Goal: Information Seeking & Learning: Learn about a topic

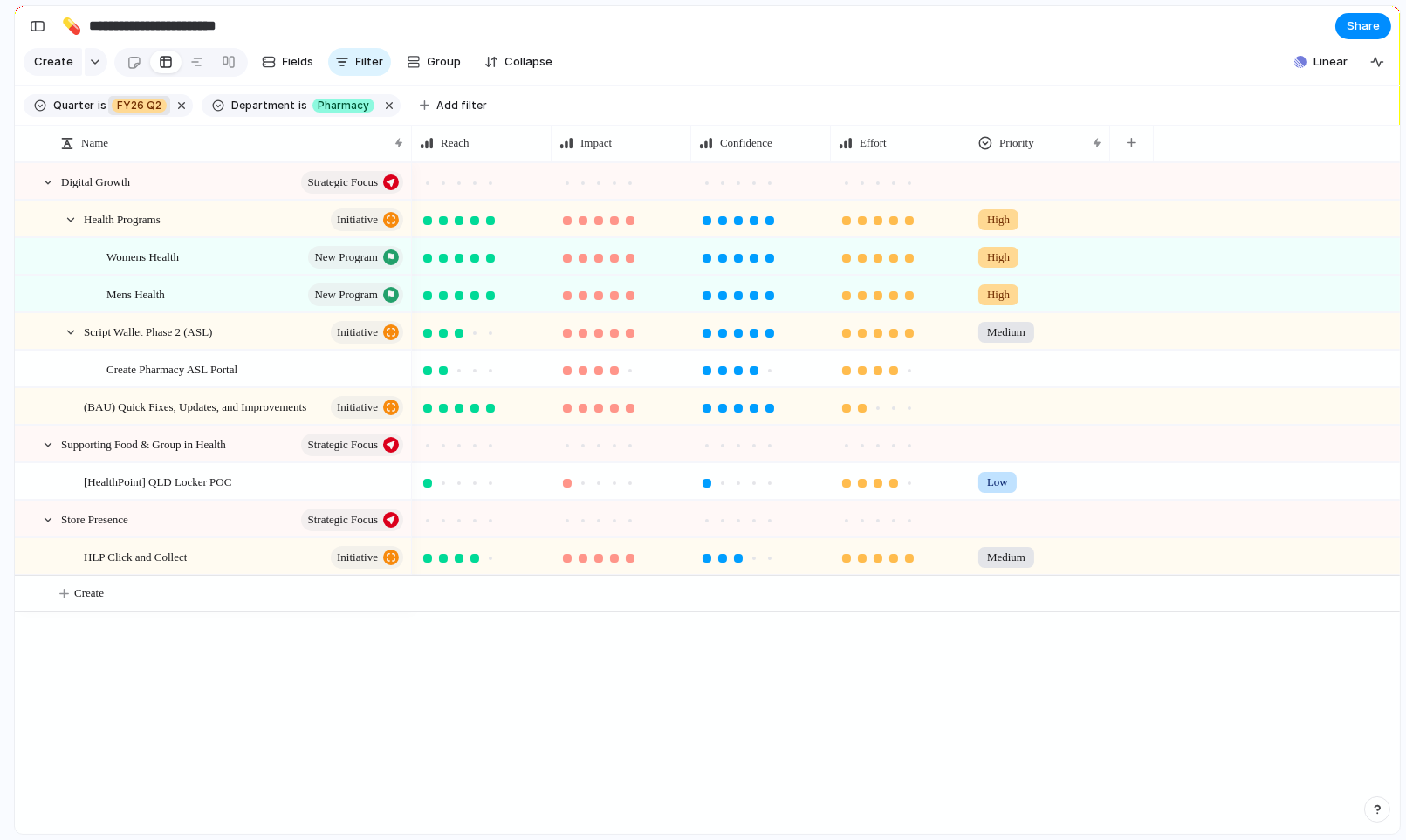
click at [153, 105] on span "FY26 Q2" at bounding box center [139, 105] width 45 height 16
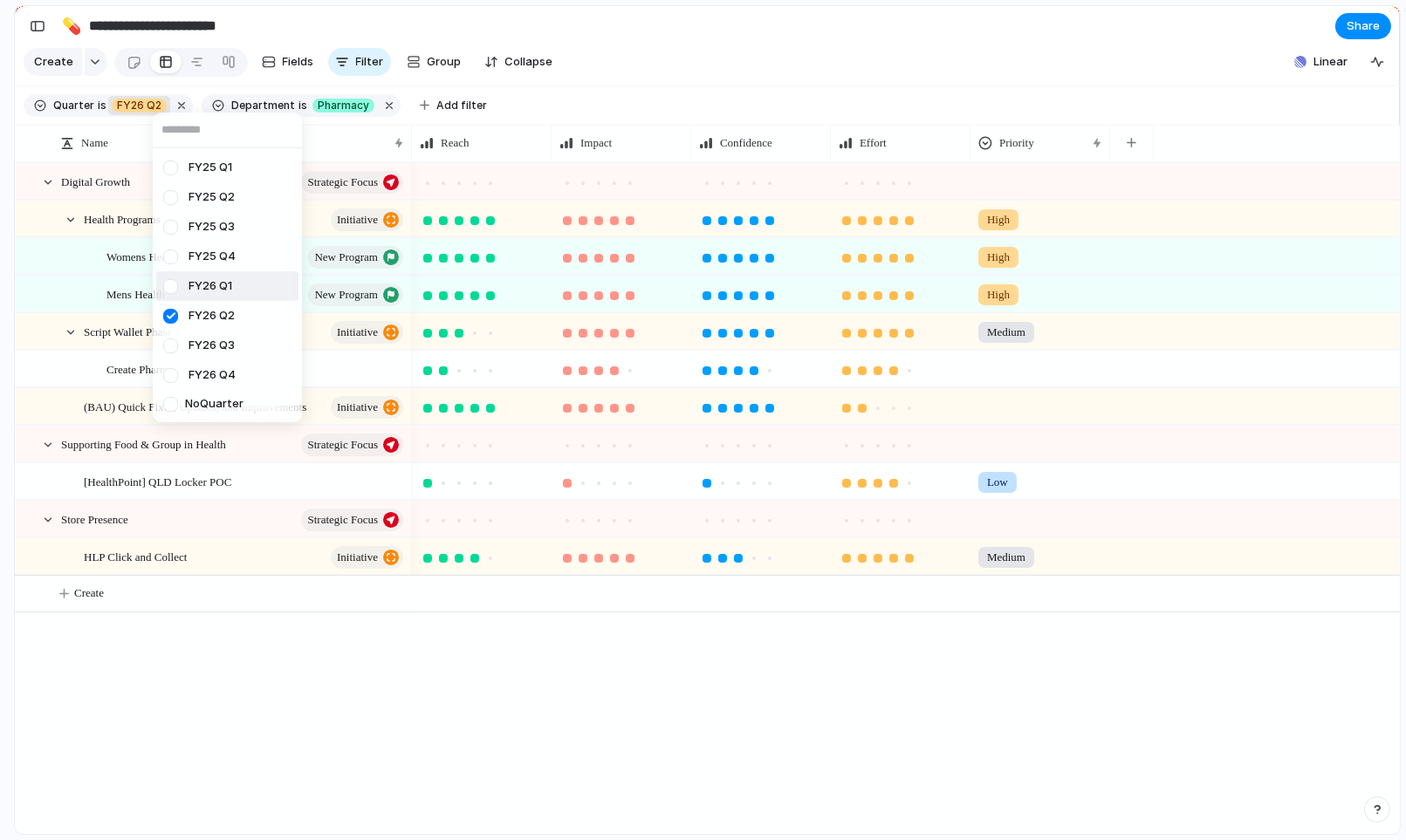
click at [174, 286] on div at bounding box center [170, 286] width 30 height 30
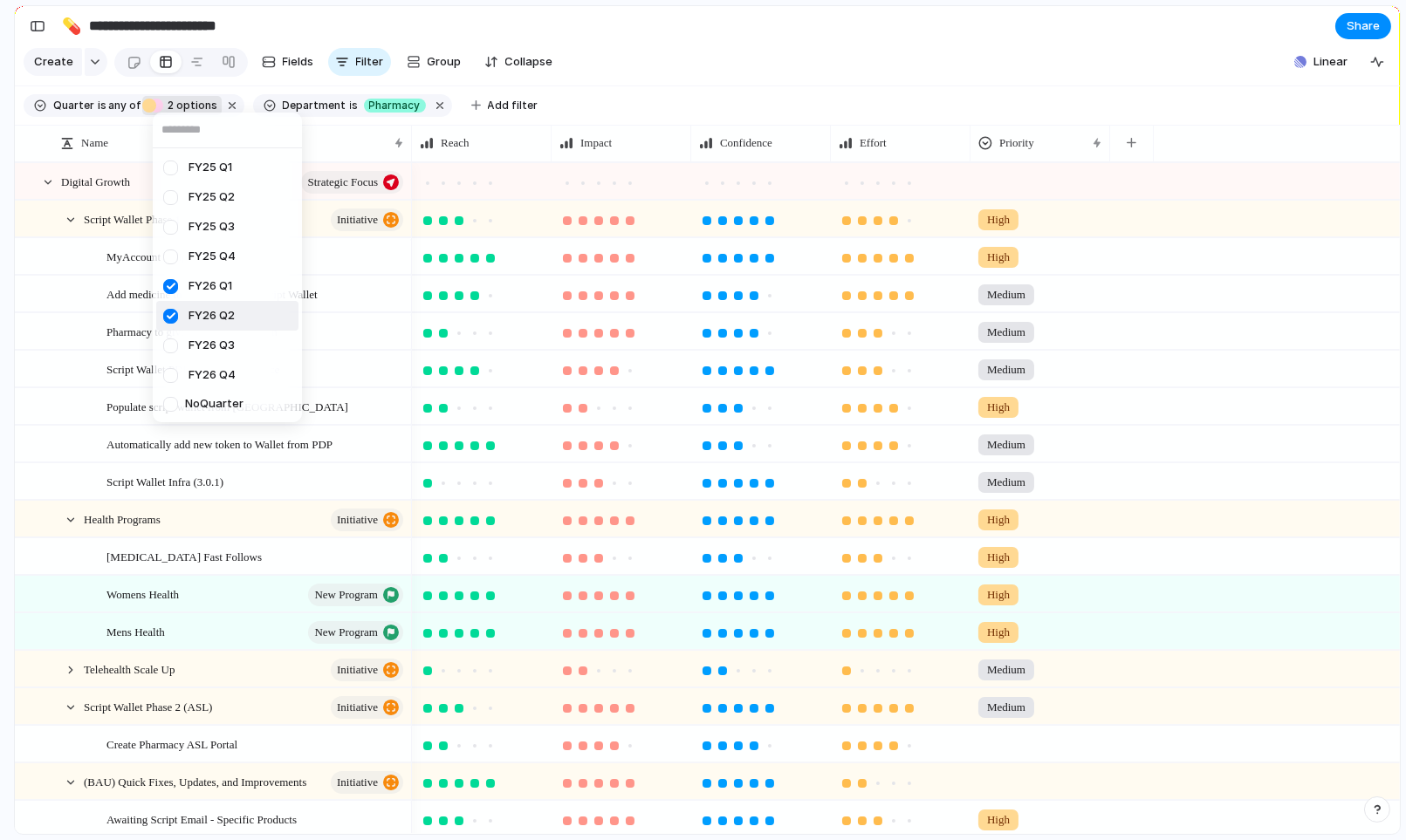
click at [171, 318] on div at bounding box center [170, 316] width 30 height 30
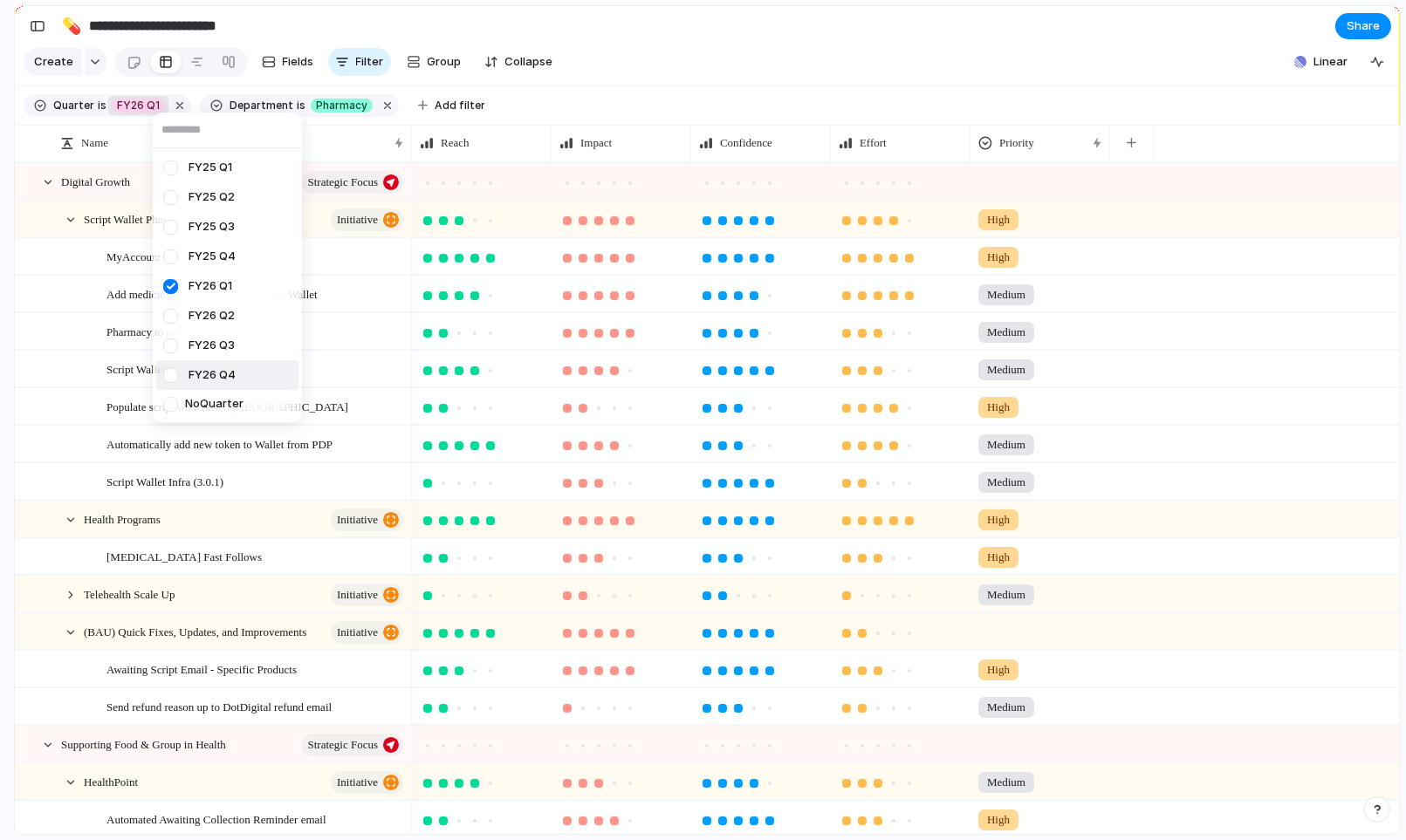
click at [1107, 407] on div "FY25 Q1 FY25 Q2 FY25 Q3 FY25 Q4 FY26 Q1 FY26 Q2 FY26 Q3 FY26 Q4 No Quarter" at bounding box center [703, 420] width 1406 height 840
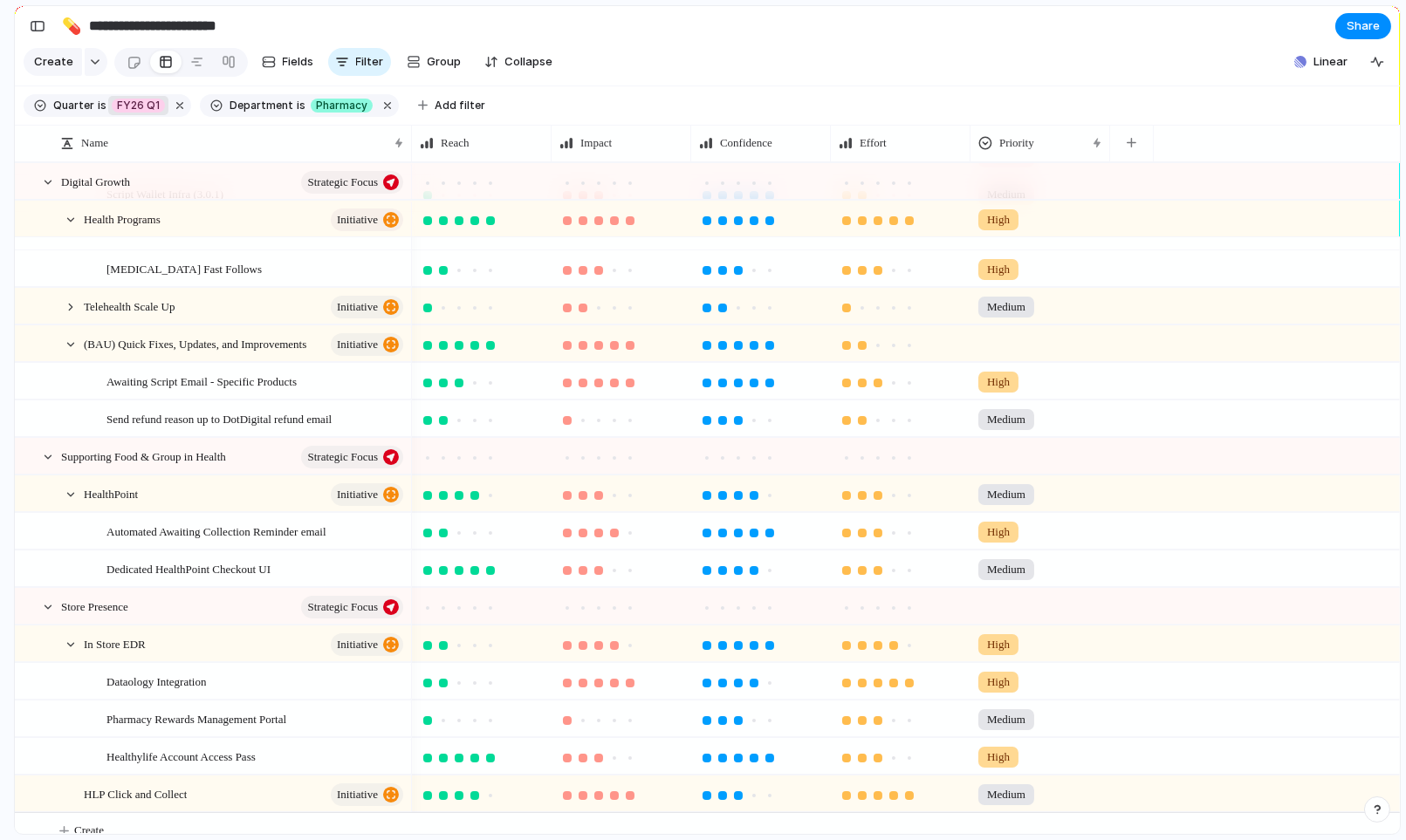
scroll to position [303, 0]
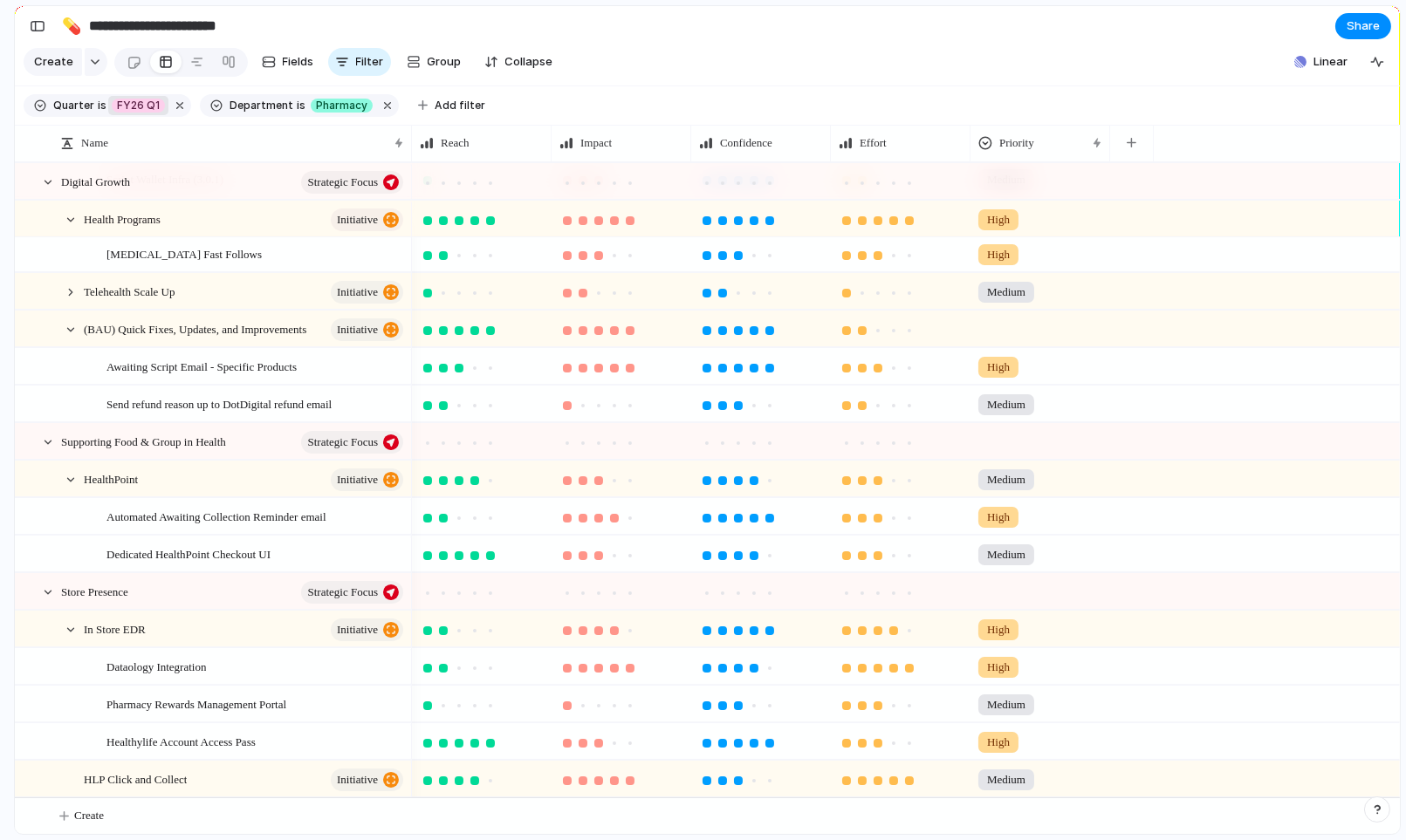
click at [142, 35] on input "**********" at bounding box center [188, 26] width 206 height 31
click at [45, 24] on div "button" at bounding box center [37, 26] width 16 height 12
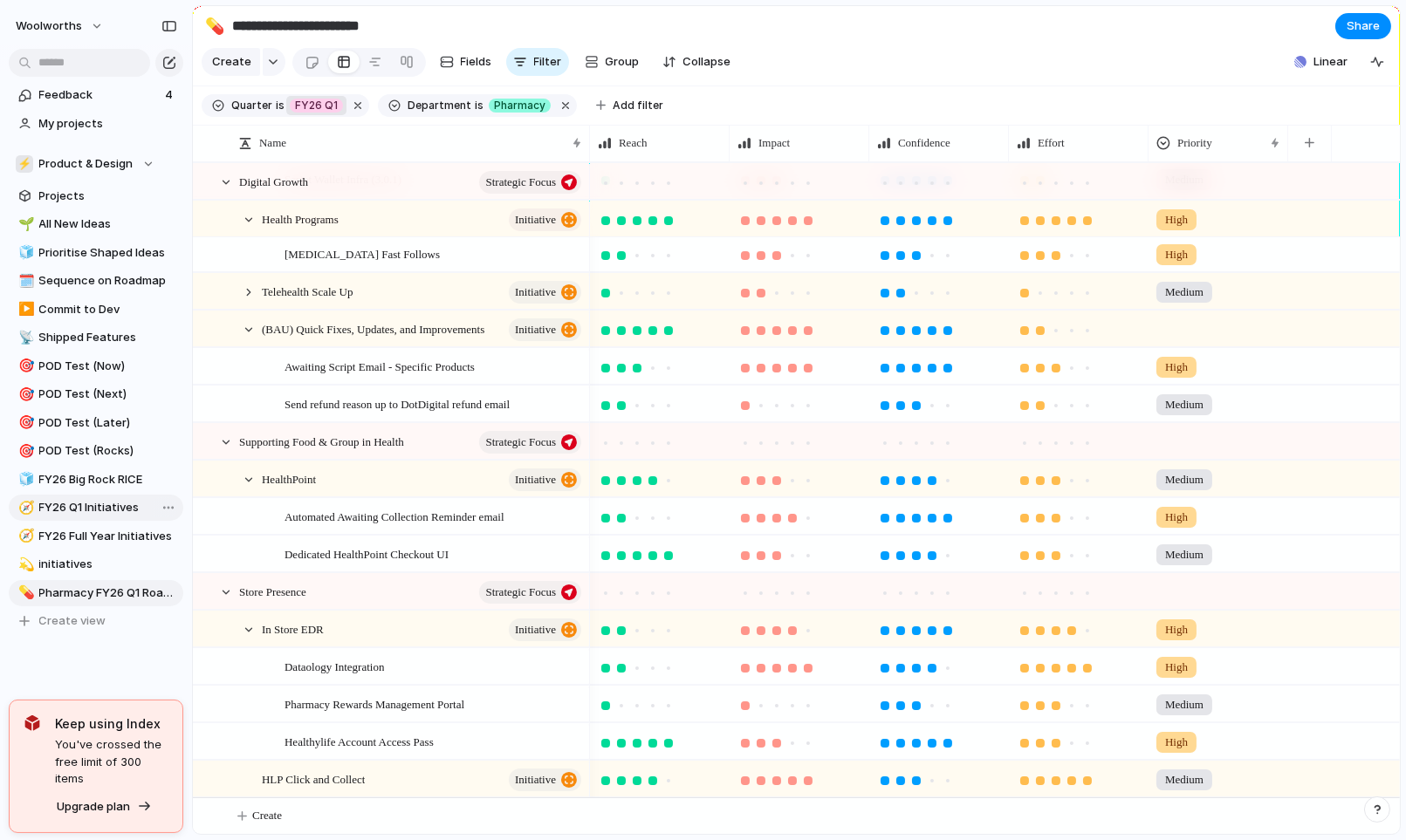
click at [104, 518] on link "🧭 FY26 Q1 Initiatives" at bounding box center [96, 507] width 175 height 27
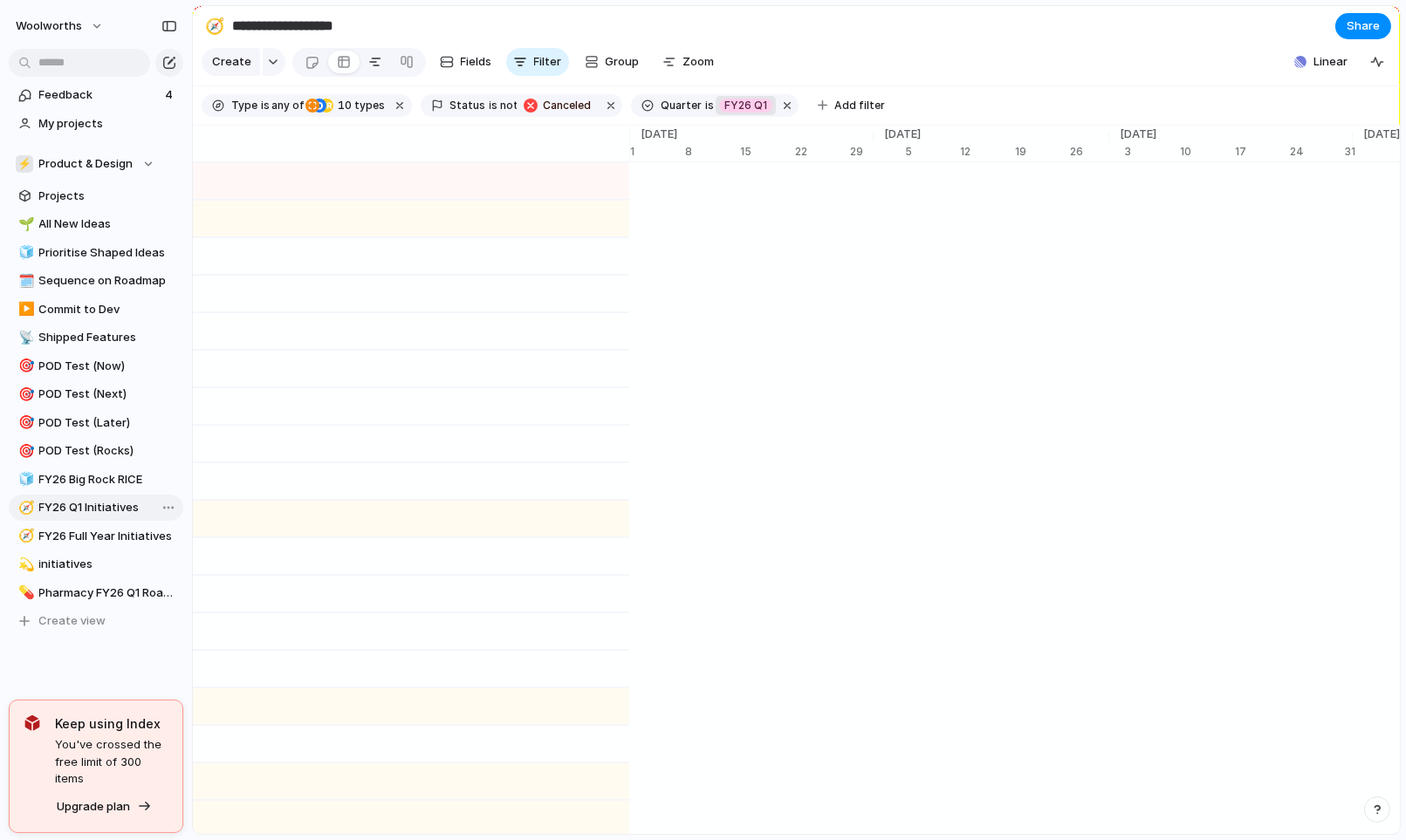
type input "**********"
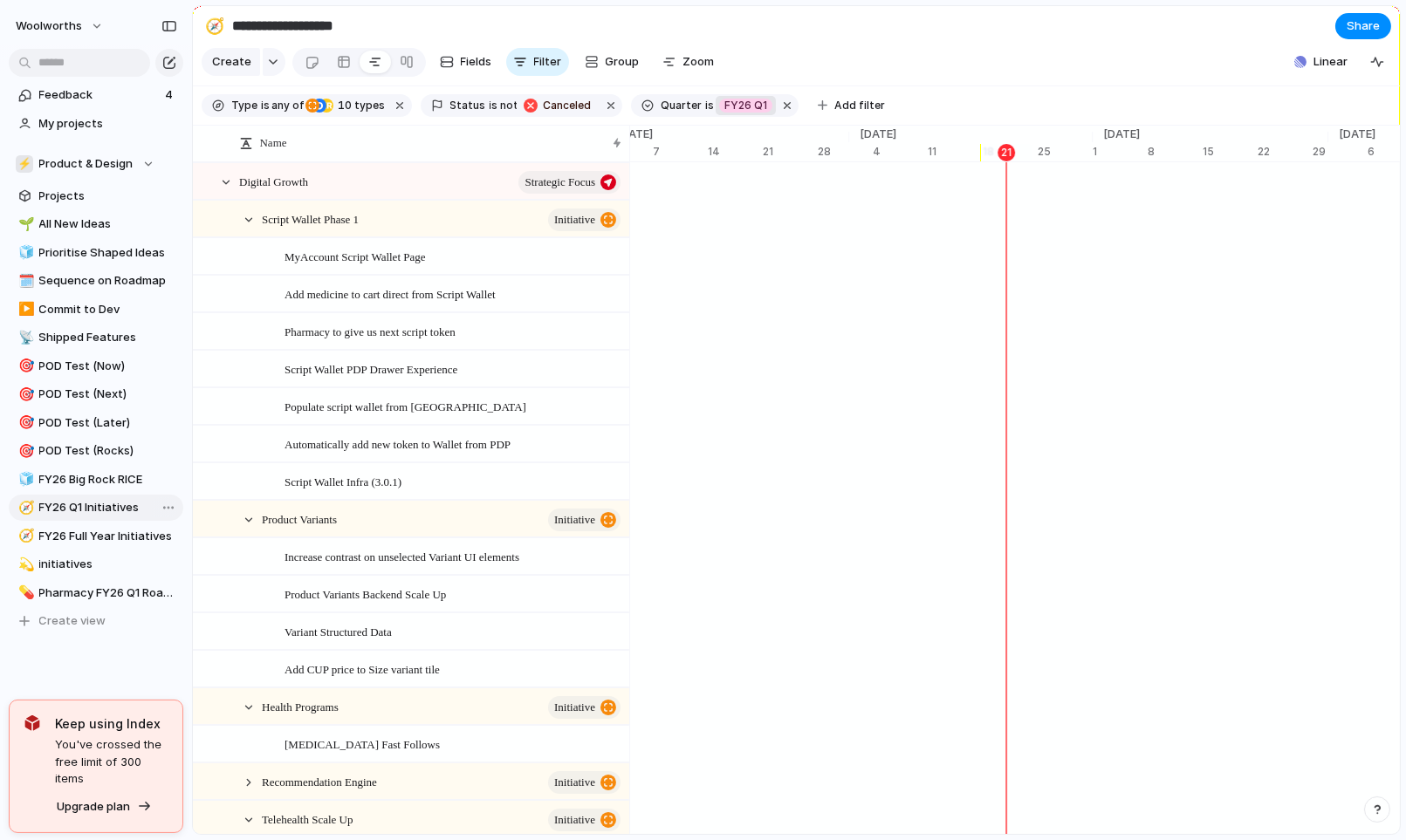
scroll to position [0, 8387]
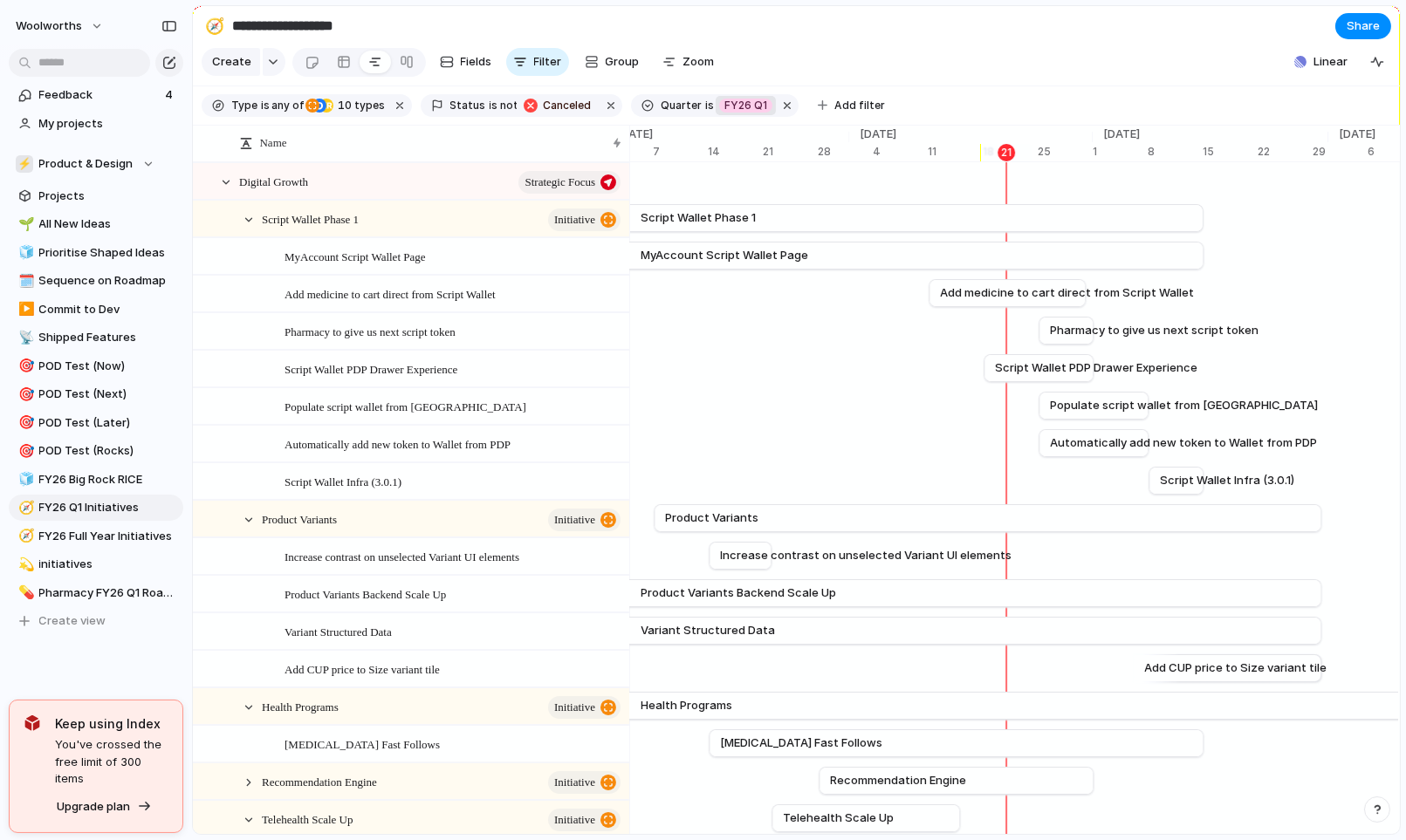
click at [736, 99] on span "FY26 Q1" at bounding box center [746, 105] width 43 height 16
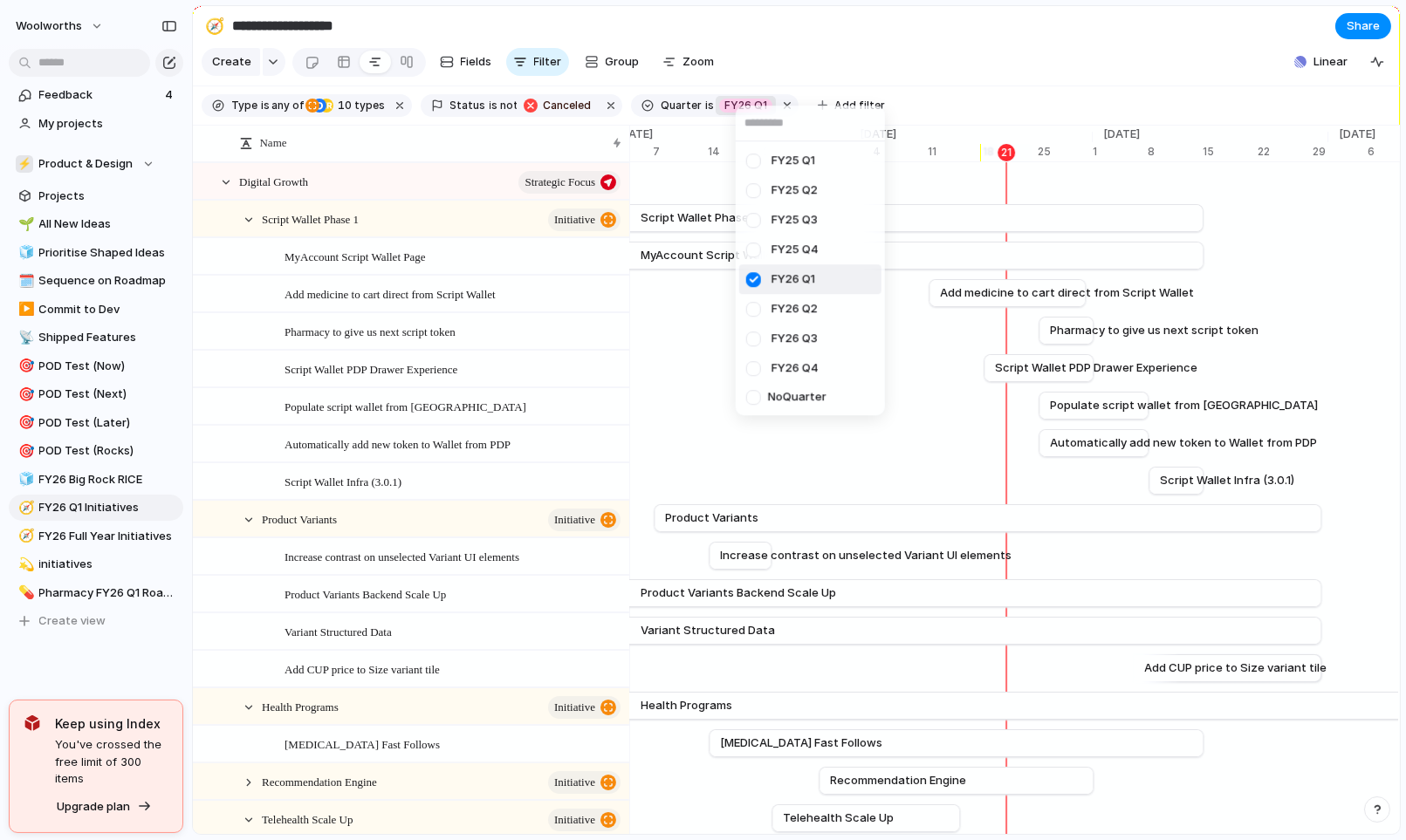
click at [736, 99] on div "FY25 Q1 FY25 Q2 FY25 Q3 FY25 Q4 FY26 Q1 FY26 Q2 FY26 Q3 FY26 Q4 No Quarter" at bounding box center [703, 420] width 1406 height 840
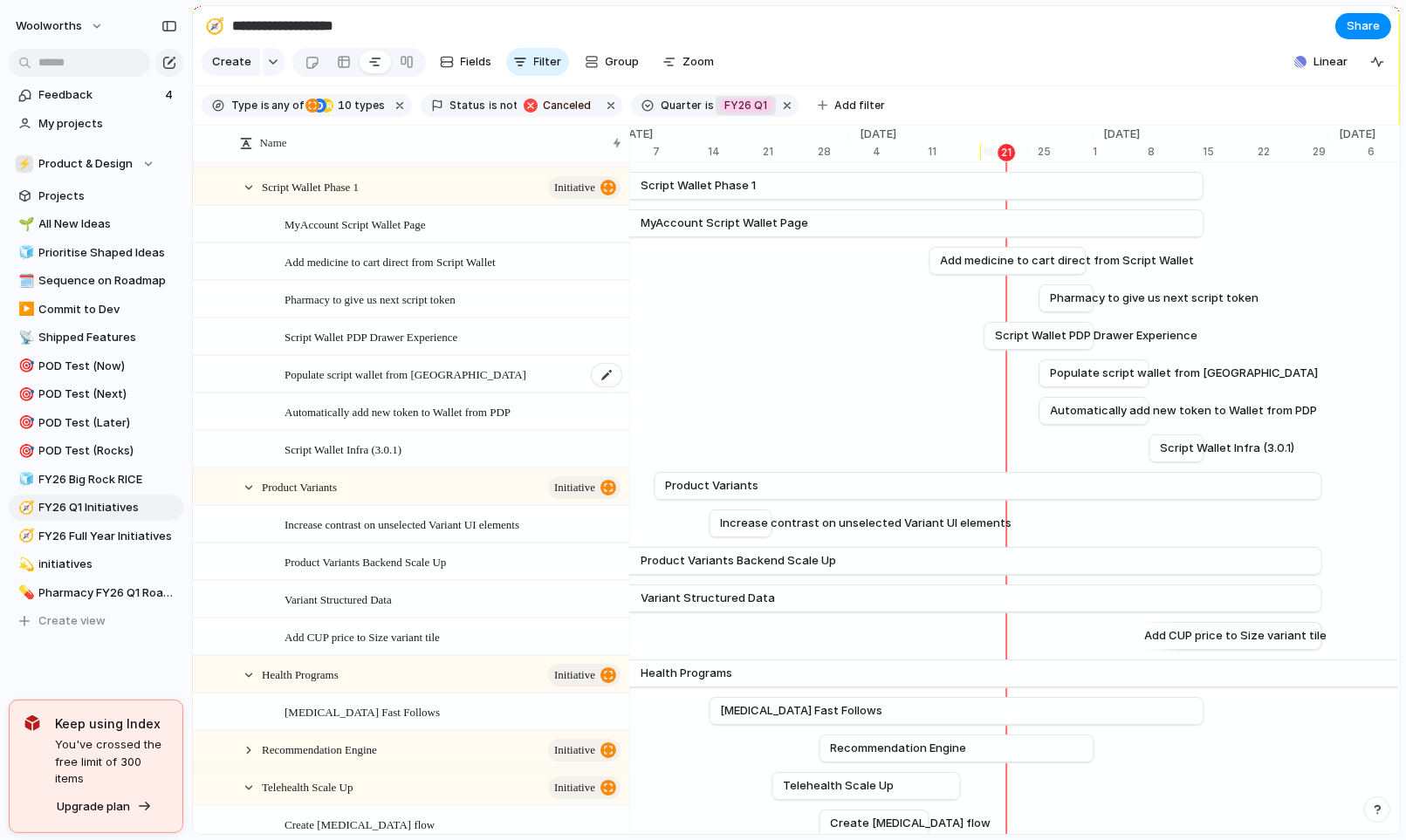
scroll to position [0, 0]
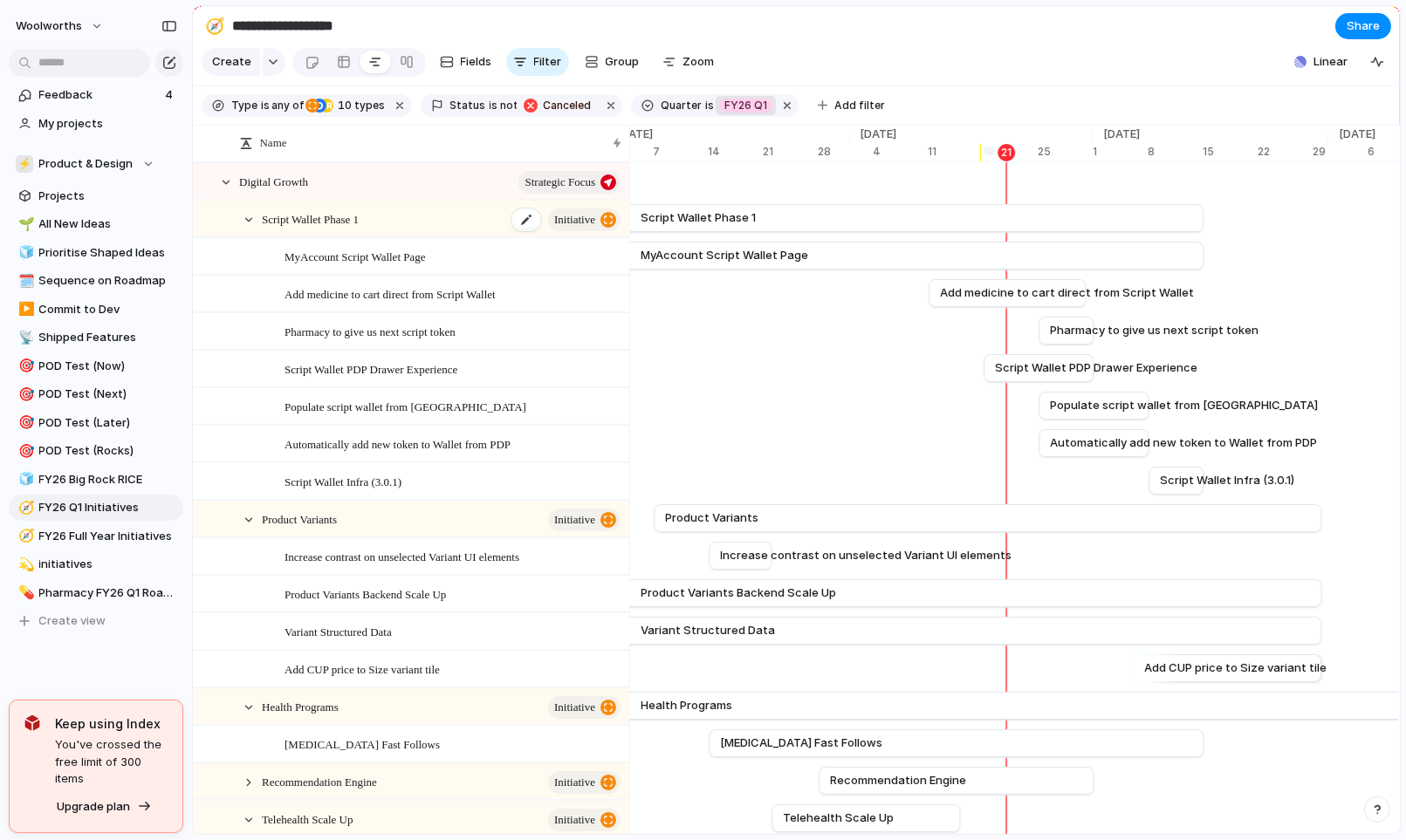
click at [391, 213] on div "Script Wallet Phase 1 initiative" at bounding box center [442, 219] width 361 height 36
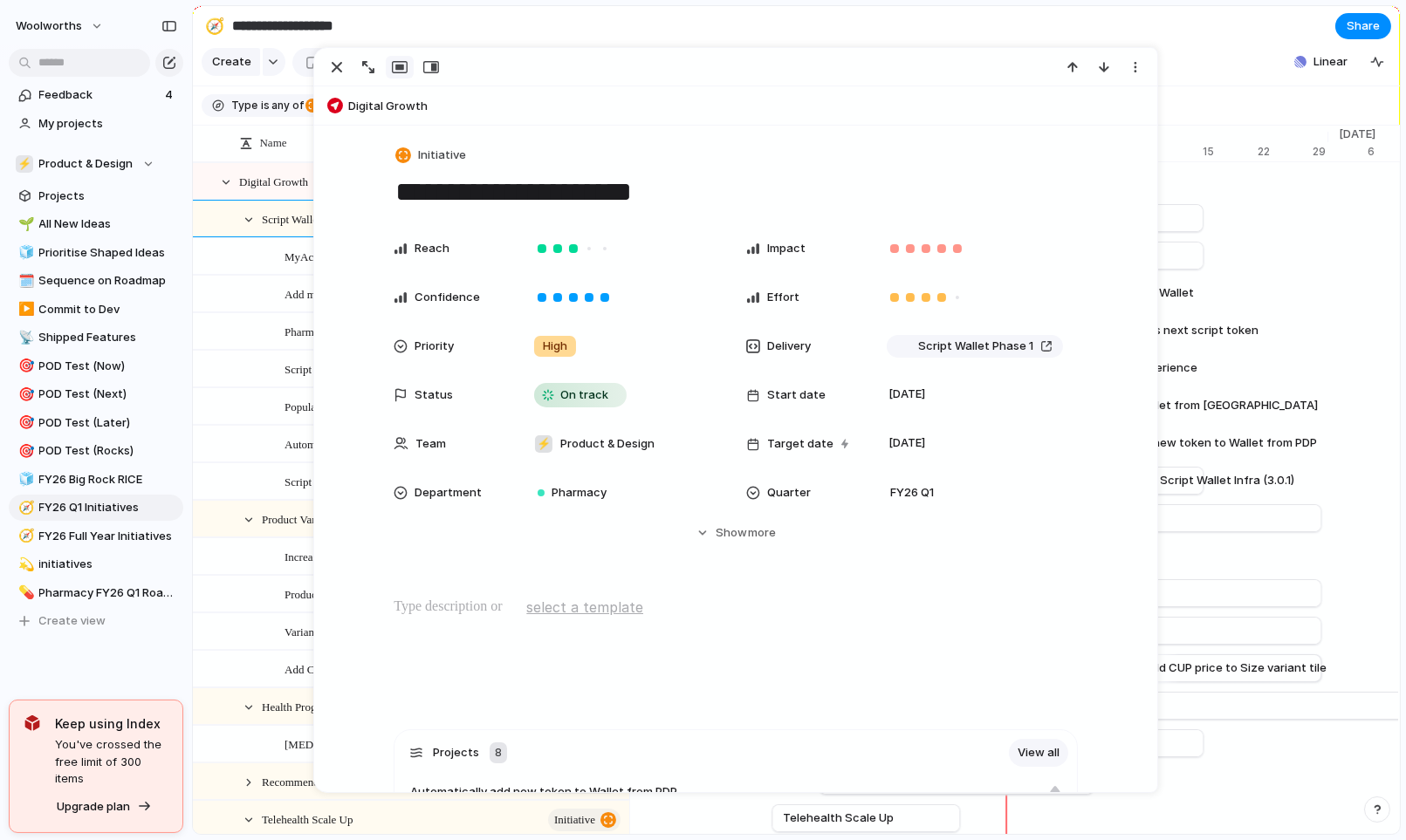
click at [257, 281] on div "Add medicine to cart direct from Script Wallet" at bounding box center [410, 294] width 434 height 36
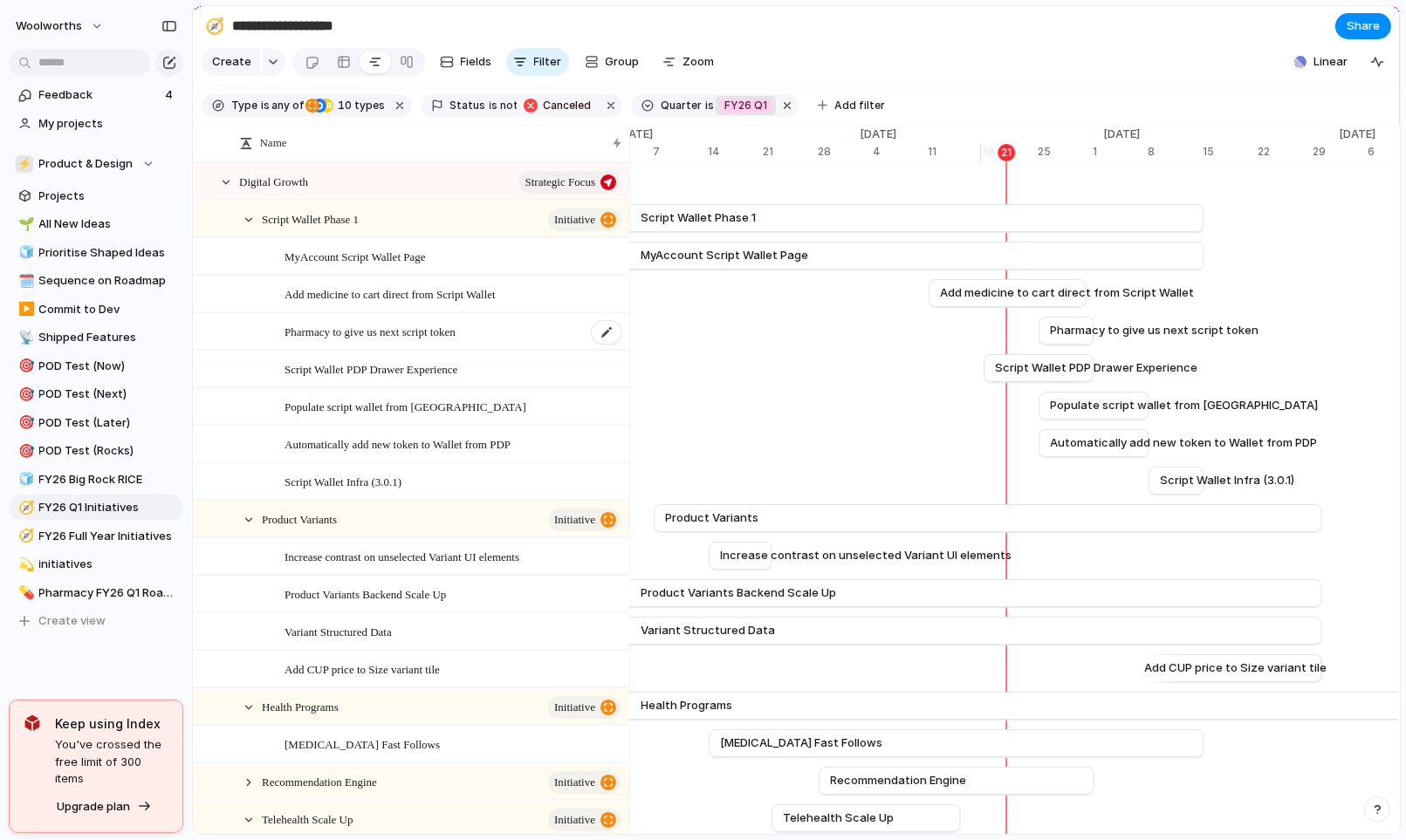
click at [435, 340] on span "Pharmacy to give us next script token" at bounding box center [370, 332] width 171 height 20
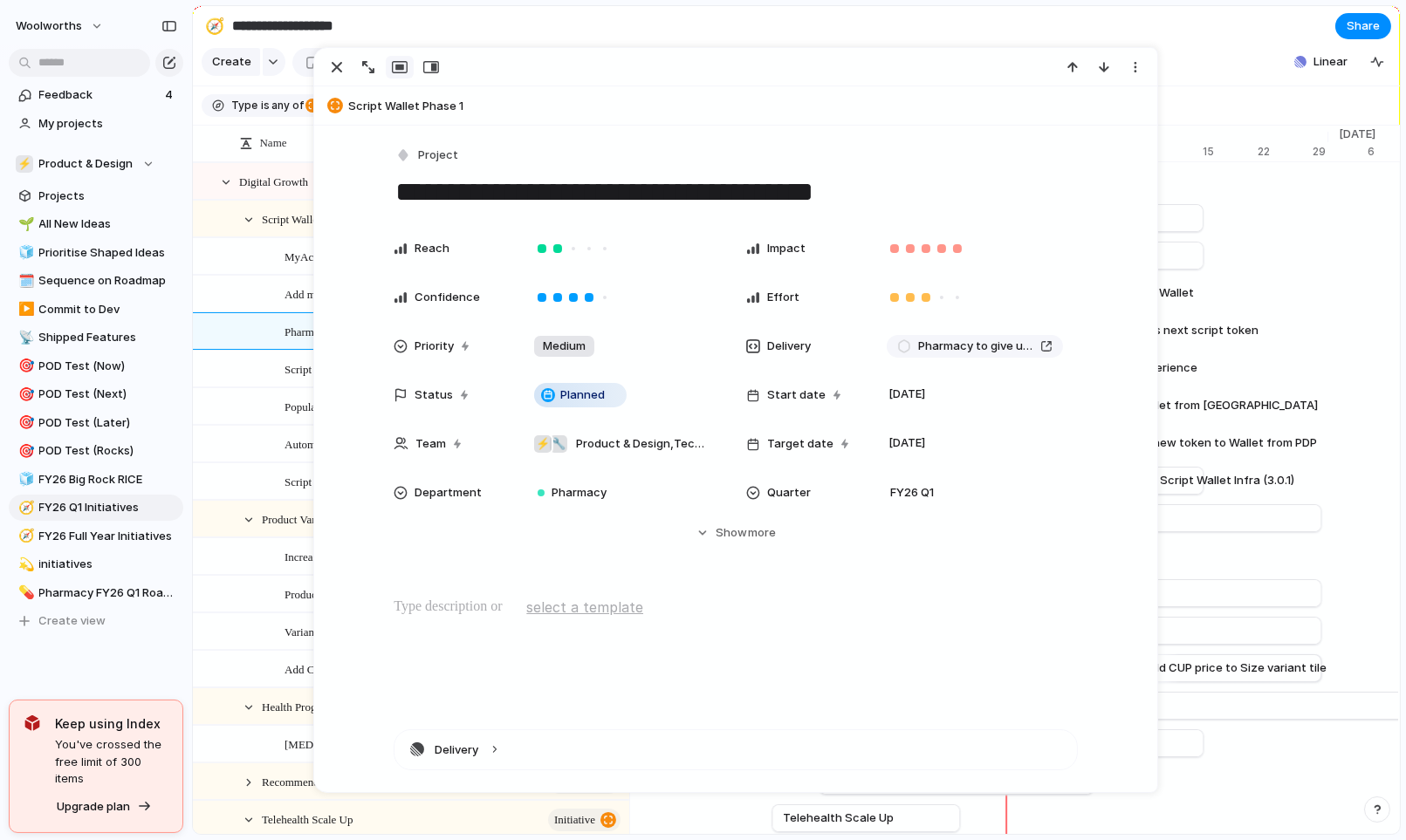
click at [446, 616] on p at bounding box center [736, 607] width 684 height 21
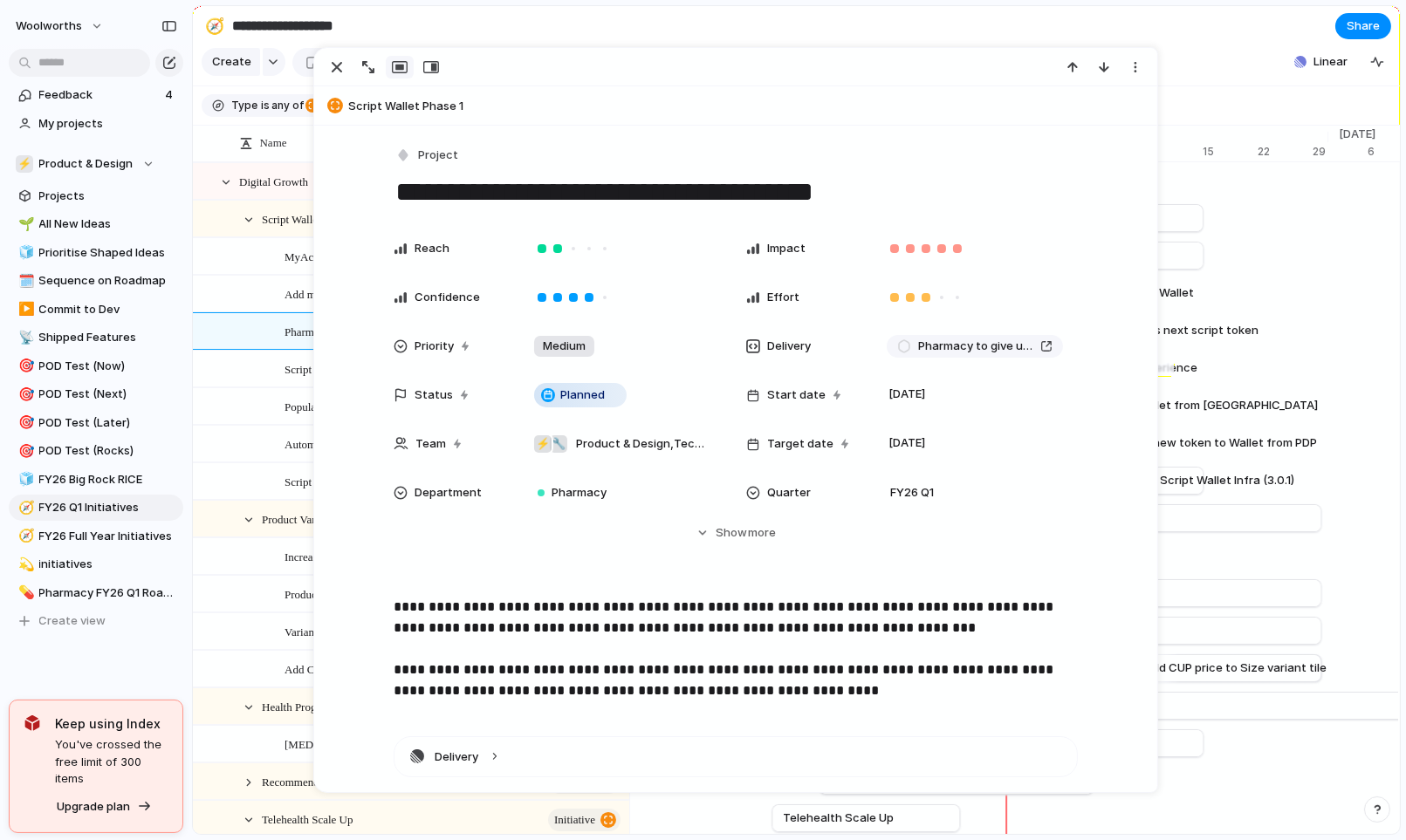
click at [1270, 377] on div "[DATE] Script Wallet PDP Drawer Experience [DATE]" at bounding box center [972, 368] width 17456 height 38
